Goal: Task Accomplishment & Management: Complete application form

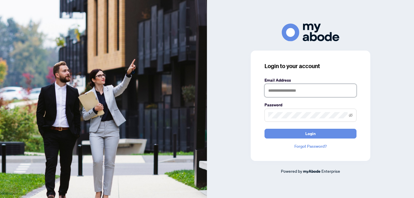
click at [286, 93] on input "text" at bounding box center [310, 90] width 92 height 13
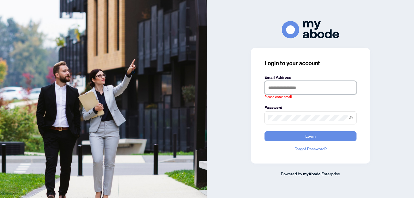
type input "**********"
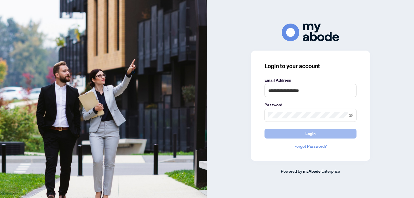
click at [320, 132] on button "Login" at bounding box center [310, 134] width 92 height 10
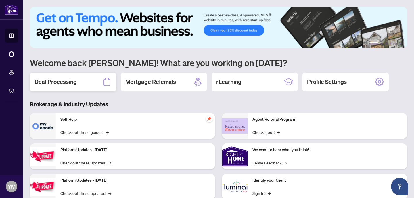
click at [54, 84] on h2 "Deal Processing" at bounding box center [55, 82] width 42 height 8
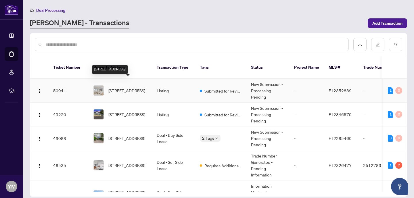
click at [136, 89] on span "[STREET_ADDRESS]" at bounding box center [126, 90] width 37 height 6
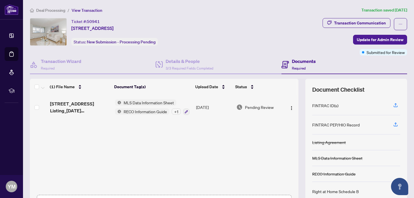
scroll to position [42, 0]
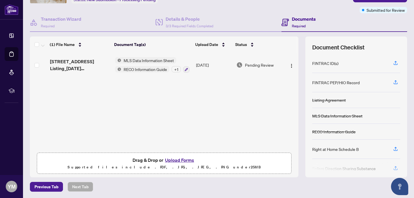
click at [186, 158] on button "Upload Forms" at bounding box center [179, 159] width 32 height 7
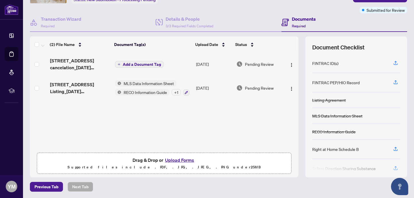
click at [150, 65] on span "Add a Document Tag" at bounding box center [142, 64] width 38 height 4
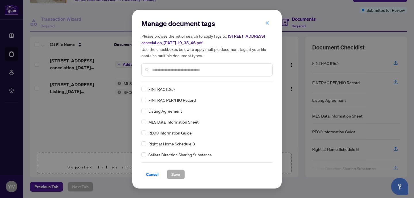
click at [156, 68] on input "text" at bounding box center [210, 70] width 116 height 6
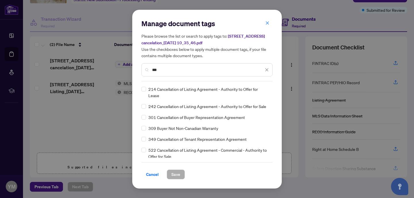
type input "***"
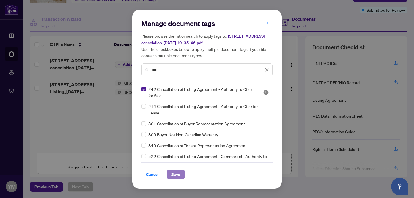
click at [174, 175] on span "Save" at bounding box center [175, 174] width 9 height 9
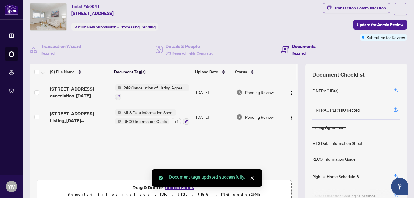
scroll to position [0, 0]
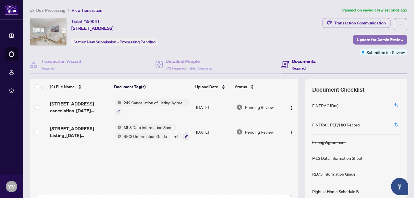
click at [365, 39] on span "Update for Admin Review" at bounding box center [380, 39] width 47 height 9
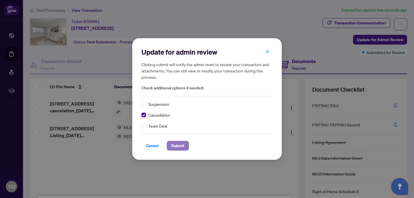
click at [180, 146] on span "Submit" at bounding box center [177, 145] width 13 height 9
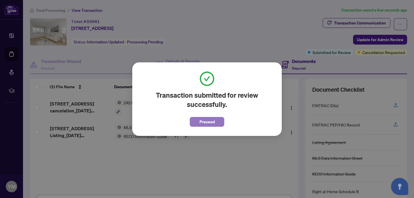
click at [208, 122] on span "Proceed" at bounding box center [207, 121] width 15 height 9
